Goal: Task Accomplishment & Management: Use online tool/utility

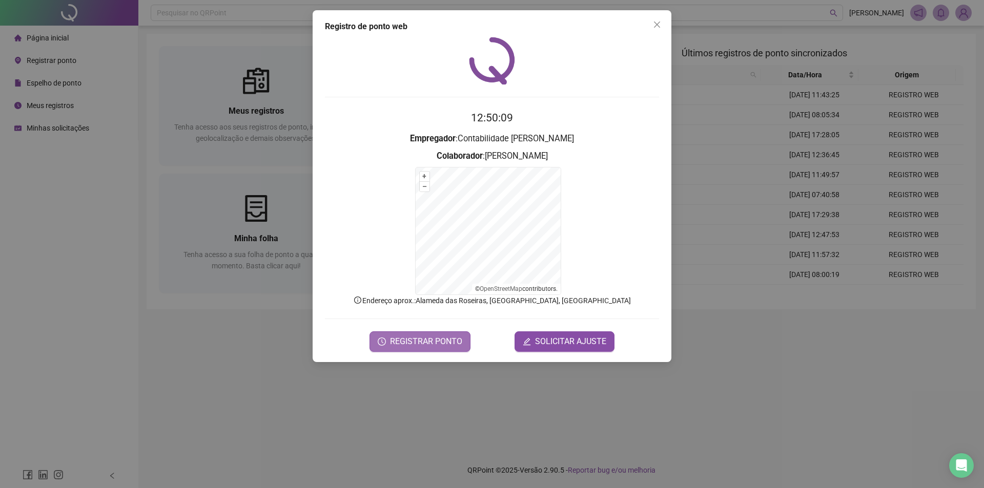
click at [427, 347] on span "REGISTRAR PONTO" at bounding box center [426, 342] width 72 height 12
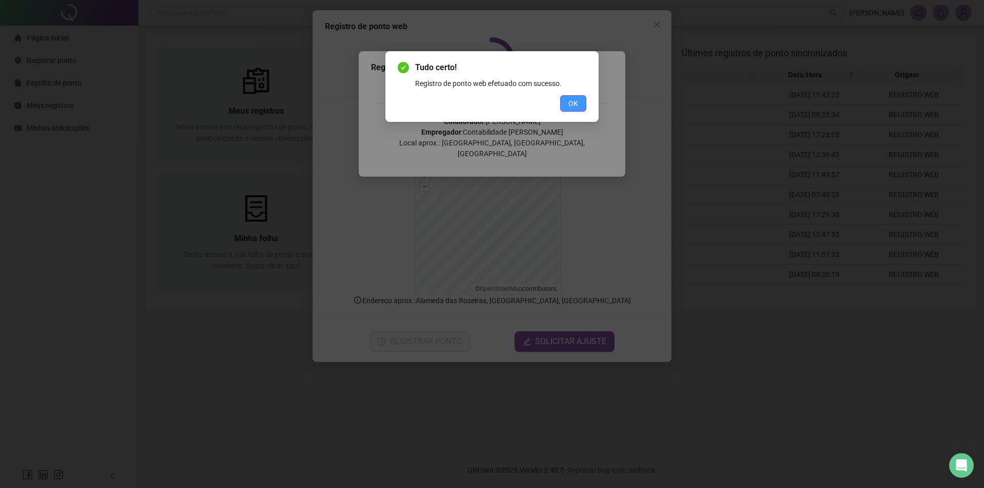
click at [577, 105] on span "OK" at bounding box center [573, 103] width 10 height 11
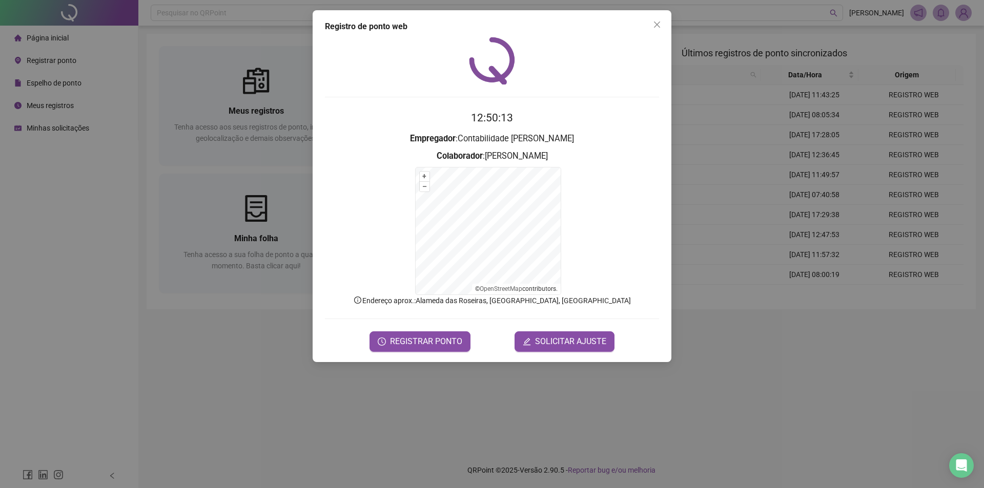
click at [658, 25] on icon "close" at bounding box center [657, 25] width 6 height 6
